Goal: Register for event/course

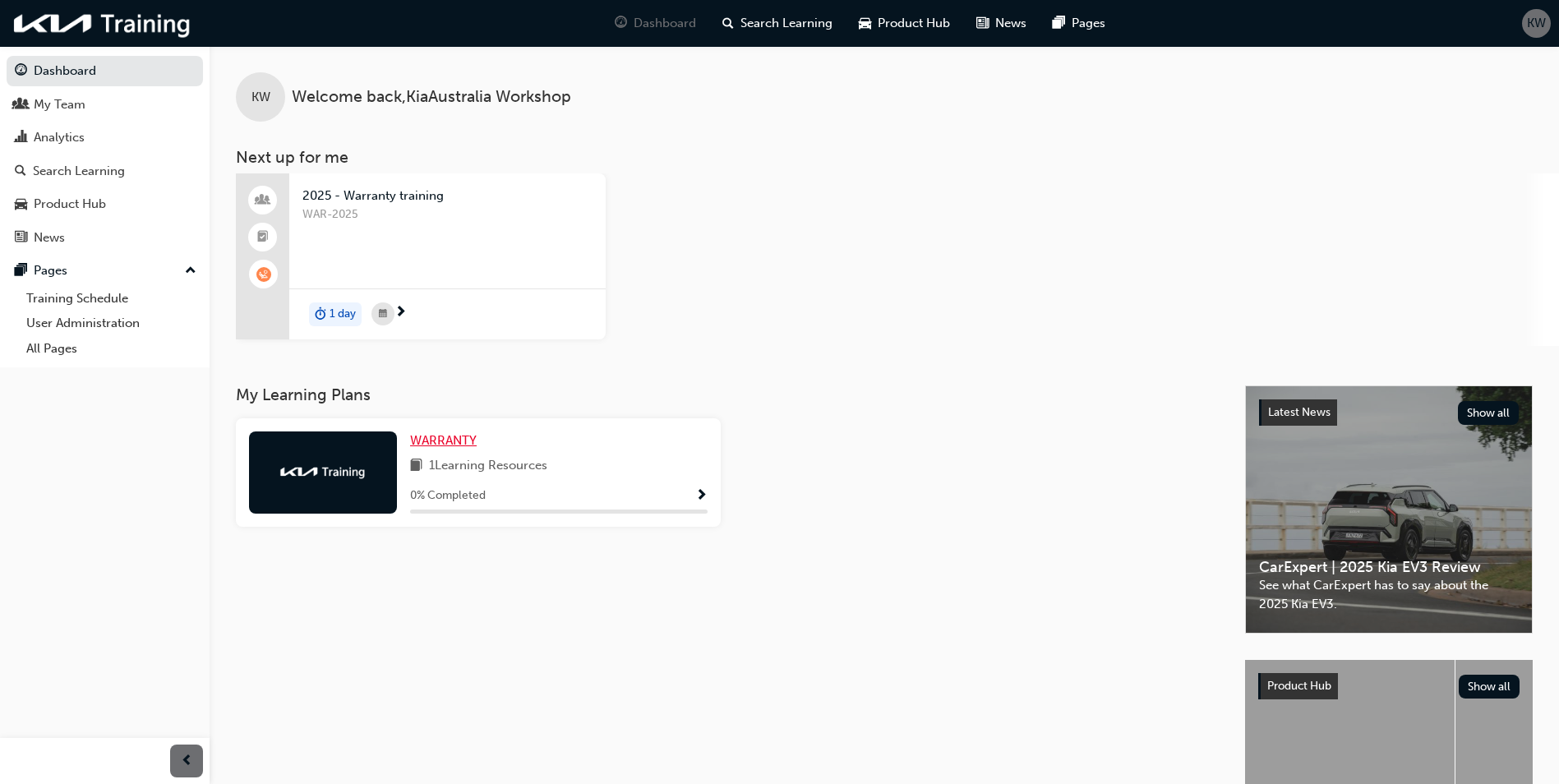
click at [443, 435] on span "WARRANTY" at bounding box center [443, 440] width 67 height 15
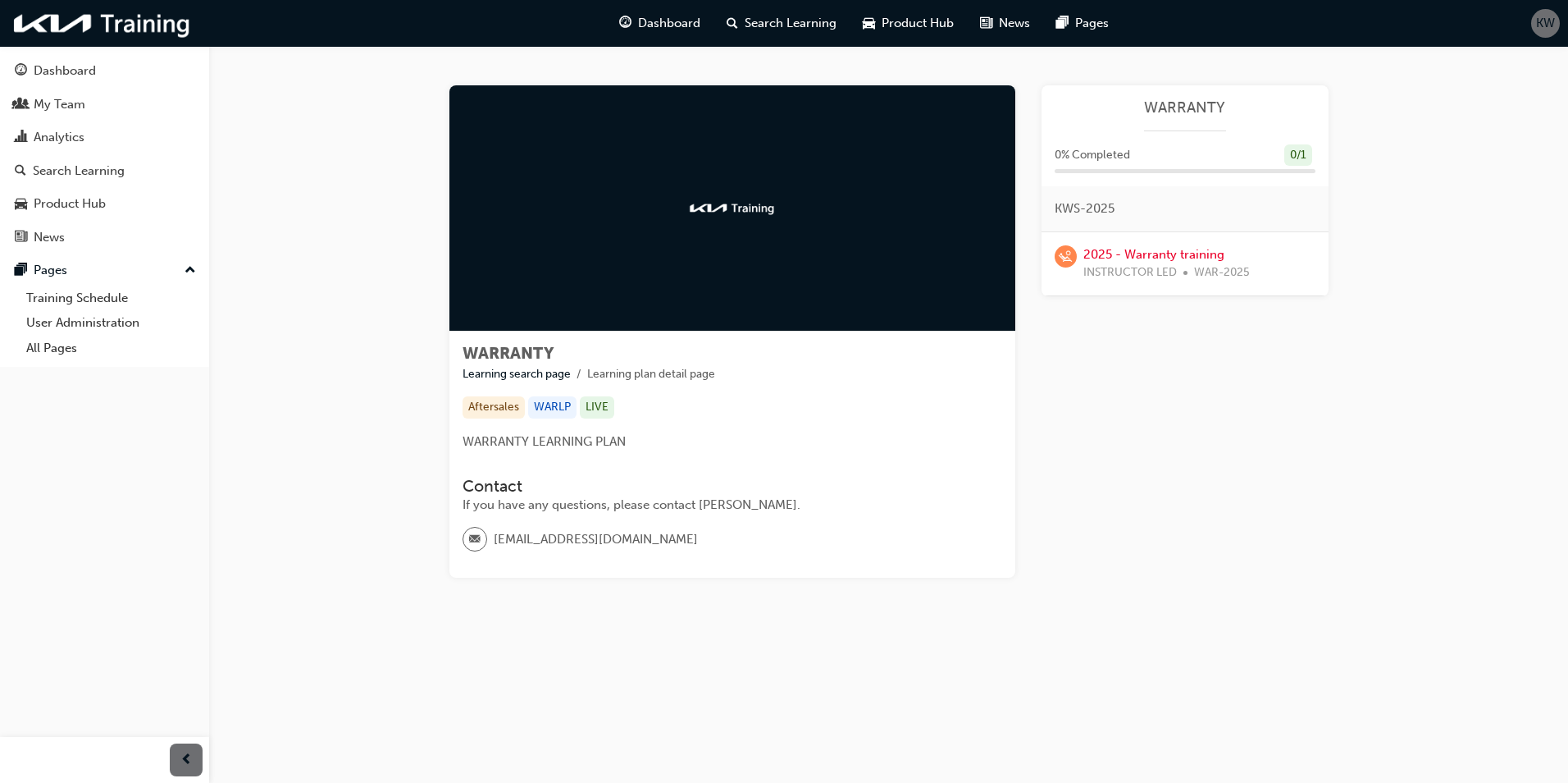
click at [1081, 246] on div "2025 - Warranty training INSTRUCTOR LED WAR-2025" at bounding box center [1185, 264] width 261 height 37
click at [1108, 249] on link "2025 - Warranty training" at bounding box center [1154, 255] width 141 height 15
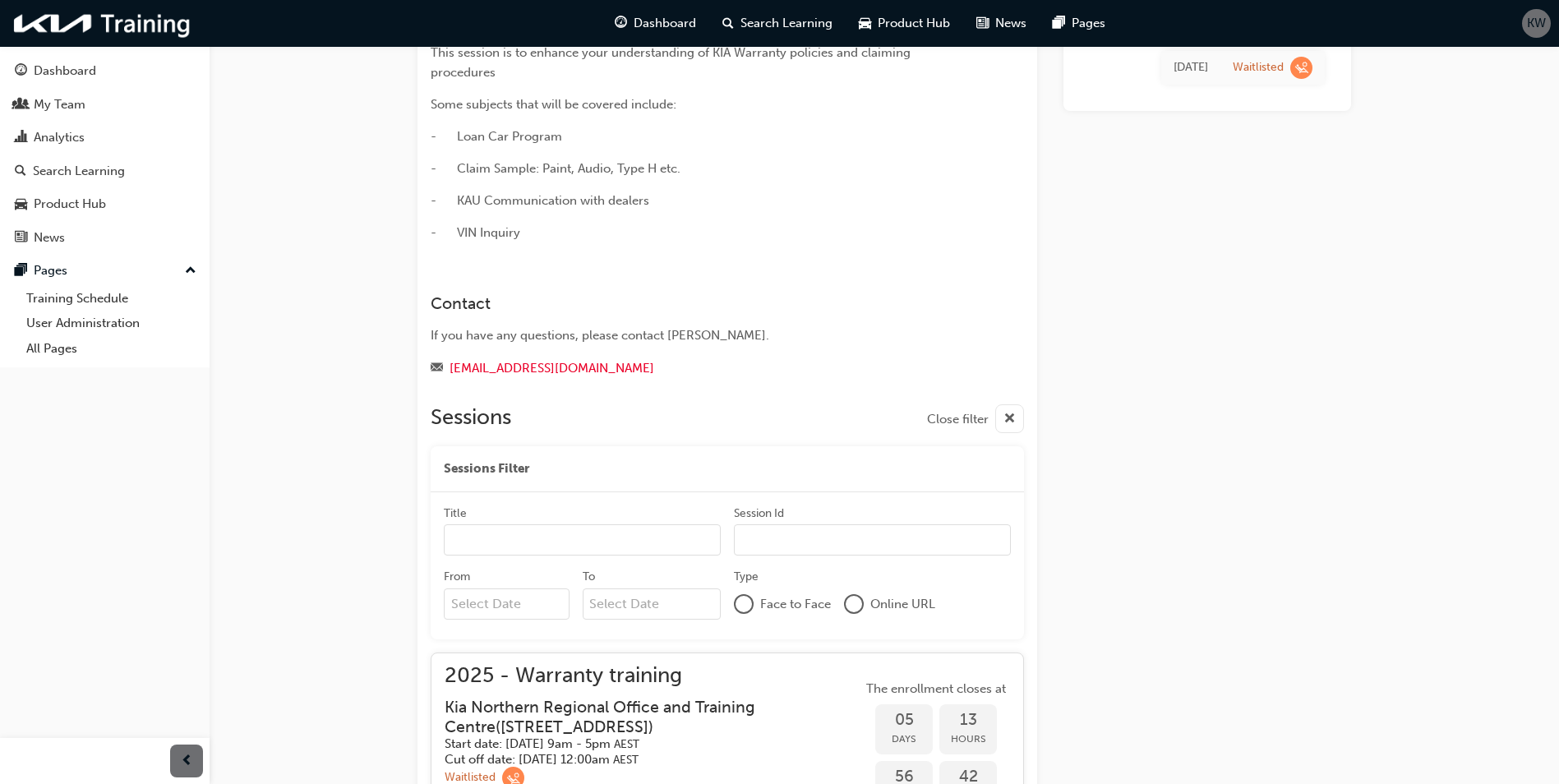
scroll to position [624, 0]
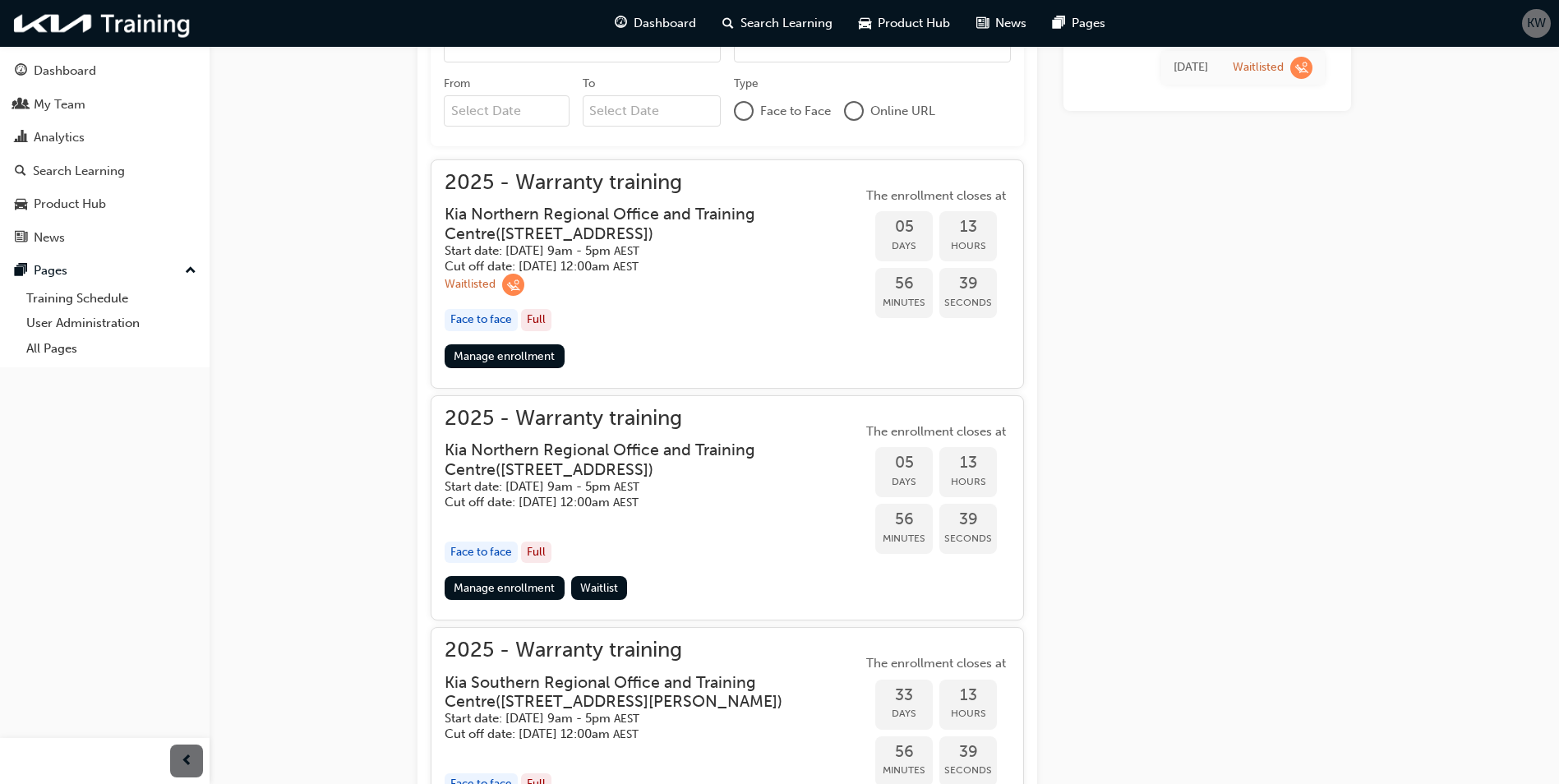
click at [609, 249] on h5 "Start date: [DATE] 9am - 5pm AEST" at bounding box center [640, 251] width 391 height 15
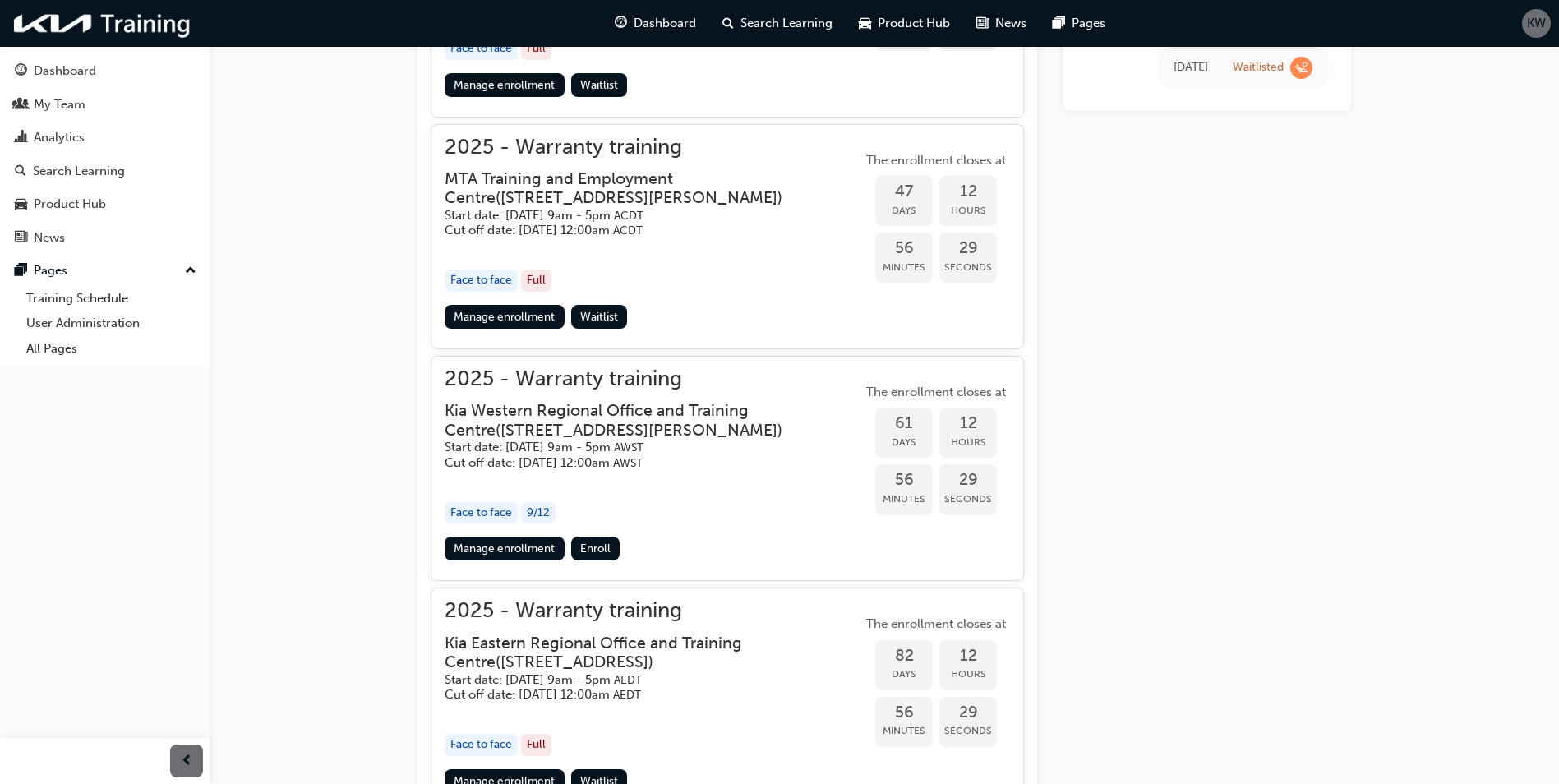
scroll to position [1789, 0]
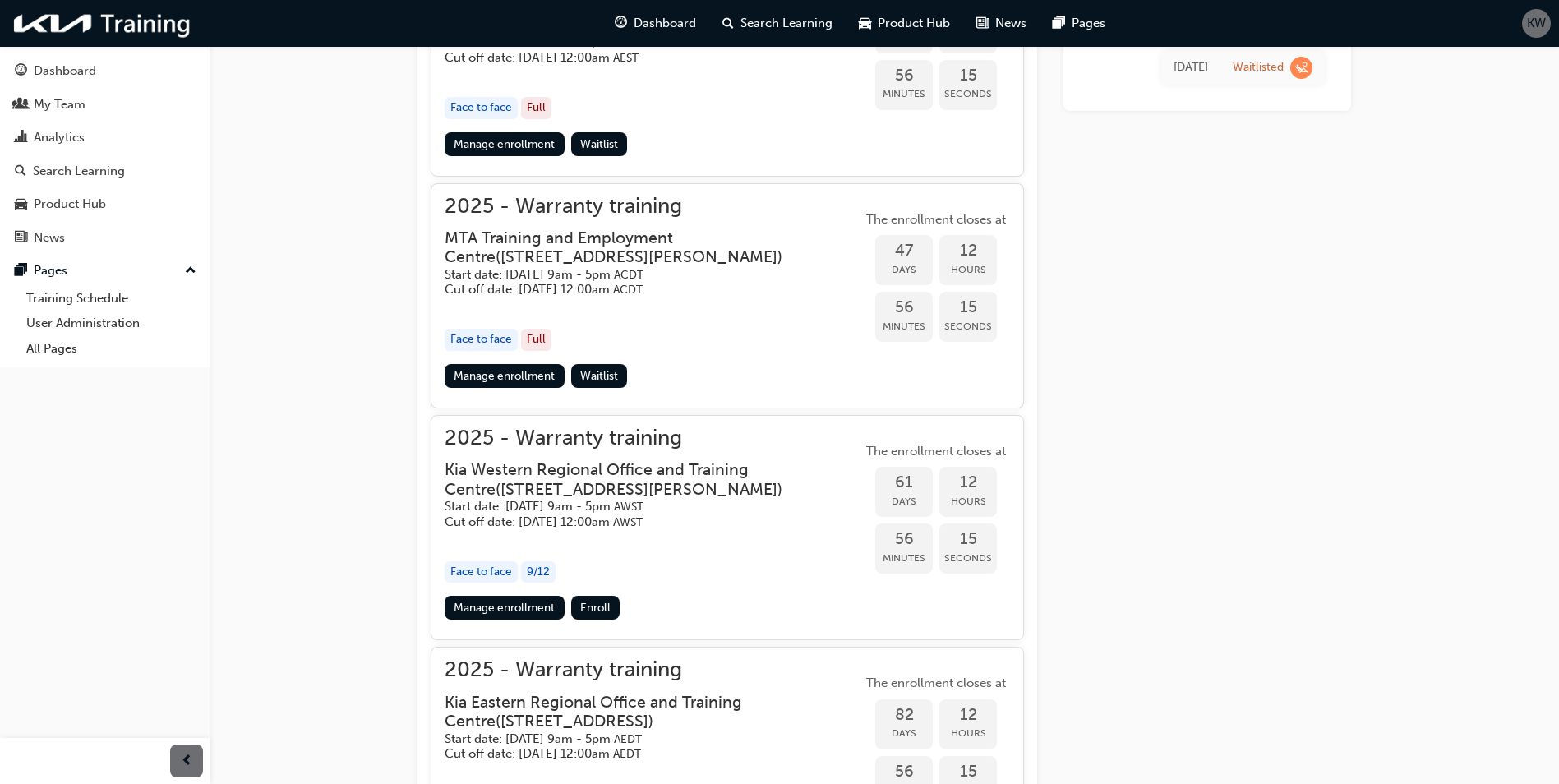
click at [569, 241] on h3 "MTA Training and Employment Centre ( [STREET_ADDRESS][PERSON_NAME] )" at bounding box center [640, 248] width 391 height 39
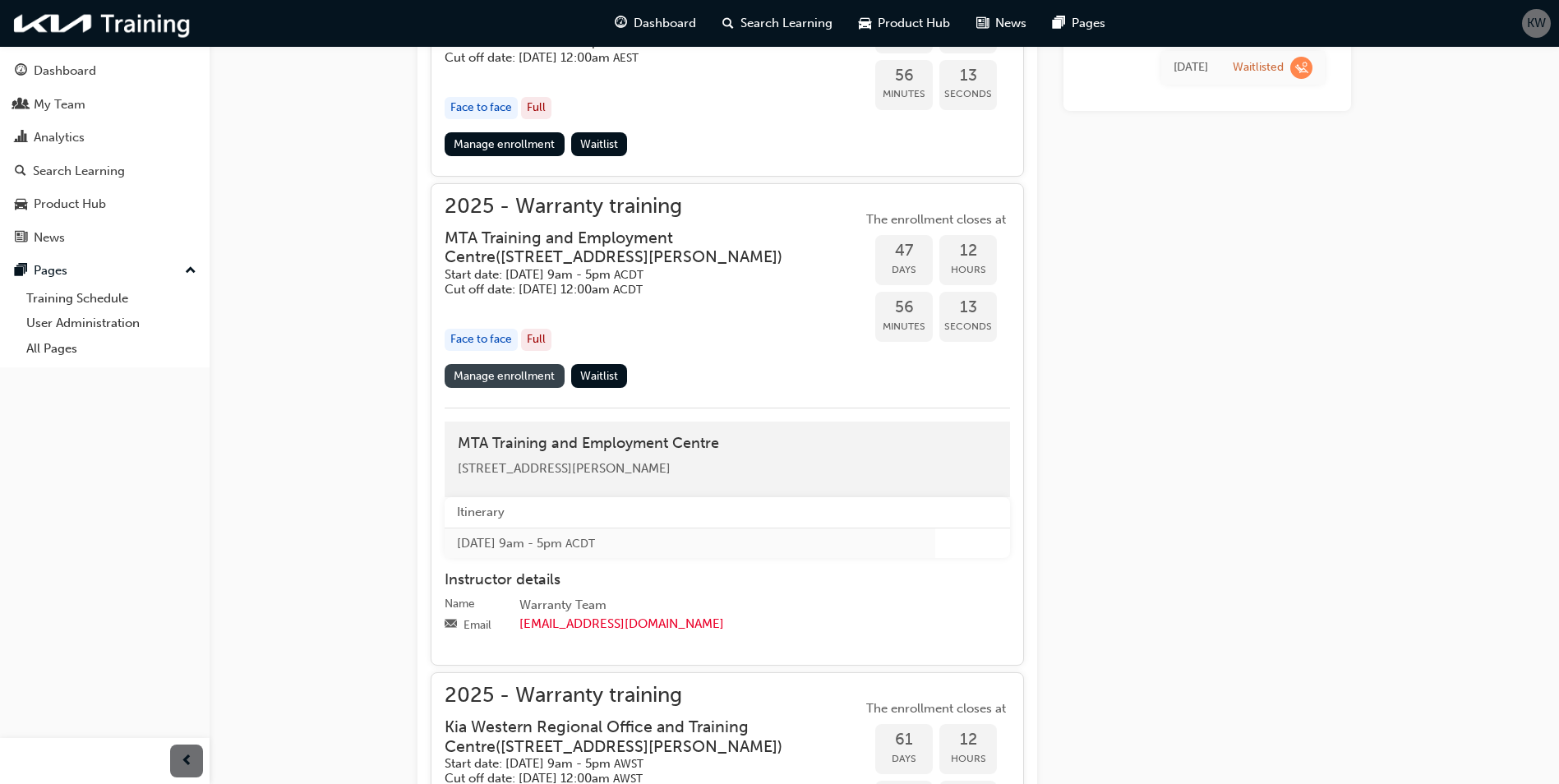
click at [540, 381] on link "Manage enrollment" at bounding box center [504, 376] width 120 height 24
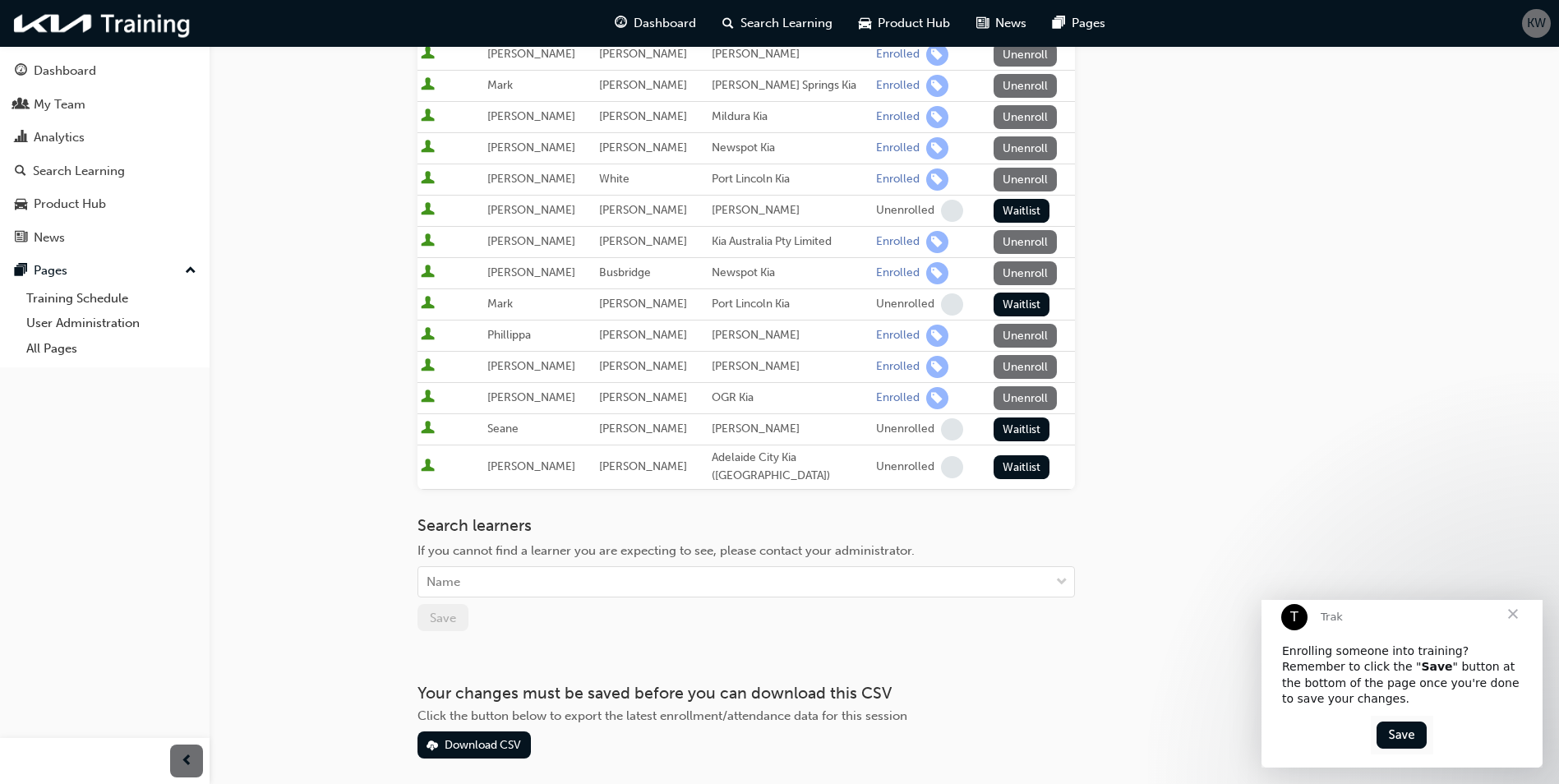
scroll to position [164, 0]
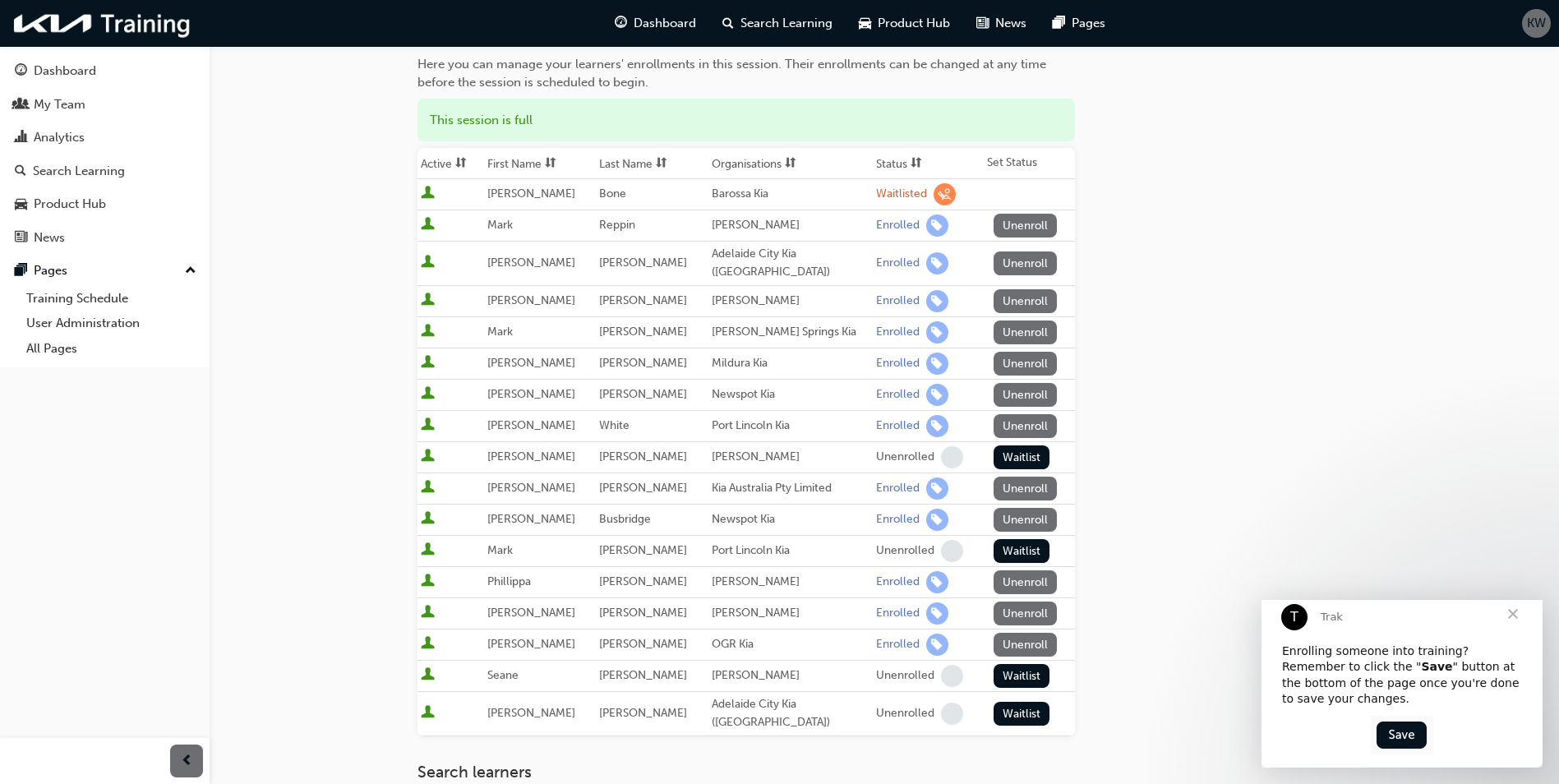
click at [1511, 630] on span "Close" at bounding box center [1513, 613] width 59 height 59
